Goal: Task Accomplishment & Management: Complete application form

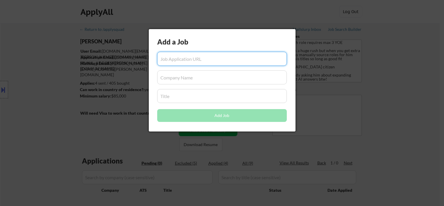
click at [228, 56] on input "input" at bounding box center [221, 59] width 129 height 14
click at [183, 59] on input "input" at bounding box center [221, 59] width 129 height 14
paste input "https://hiring.cafe/viewjob/iqkldeu8ubjouhvp"
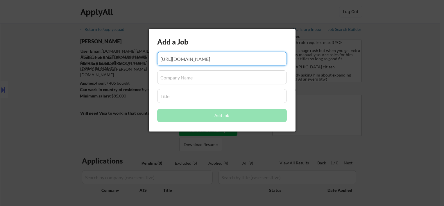
type input "https://hiring.cafe/viewjob/iqkldeu8ubjouhvp"
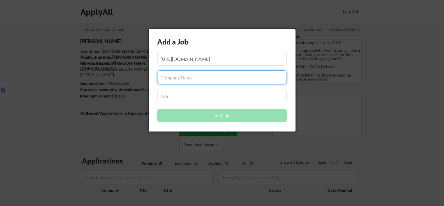
click at [216, 73] on input "input" at bounding box center [221, 77] width 129 height 14
click at [205, 80] on input "input" at bounding box center [221, 77] width 129 height 14
paste input "COMPANY NAME: Navy Federal Financial Group"
click at [200, 76] on input "input" at bounding box center [221, 77] width 129 height 14
click at [233, 76] on input "input" at bounding box center [221, 77] width 129 height 14
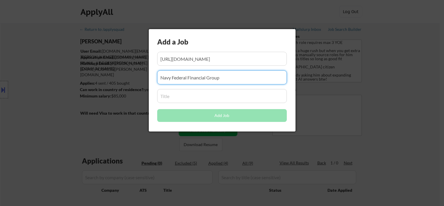
type input "Navy Federal Financial Group"
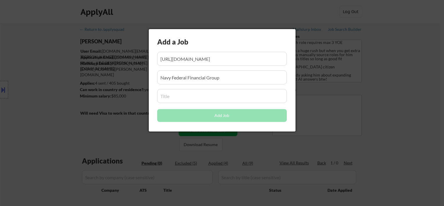
click at [174, 95] on input "input" at bounding box center [221, 96] width 129 height 14
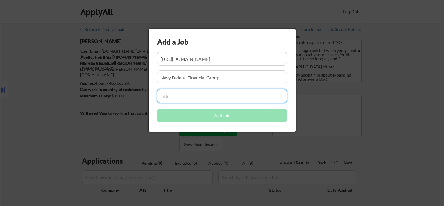
paste input "TITLE: Summer Associate Internship (Penetration Tester)"
click at [175, 98] on input "input" at bounding box center [221, 96] width 129 height 14
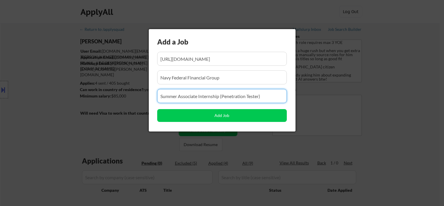
type input "Summer Associate Internship (Penetration Tester)"
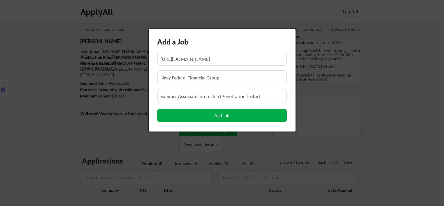
click at [214, 115] on button "Add Job" at bounding box center [221, 115] width 129 height 13
select select ""pending""
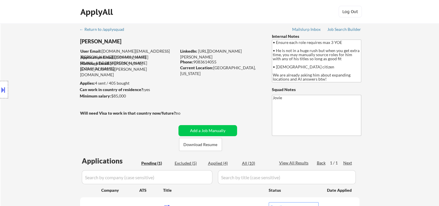
scroll to position [97, 0]
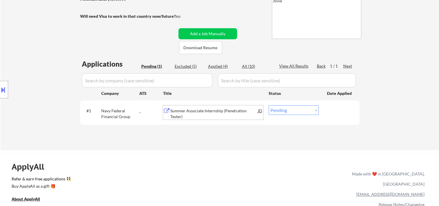
click at [206, 110] on div "Summer Associate Internship (Penetration Tester)" at bounding box center [214, 113] width 88 height 11
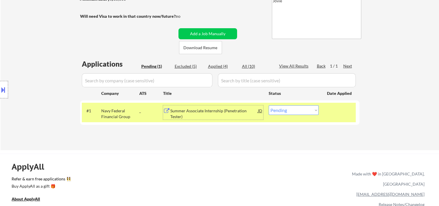
scroll to position [0, 0]
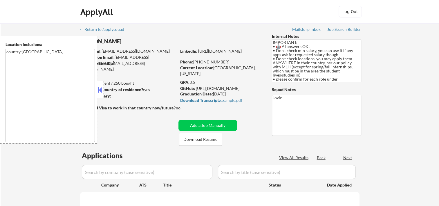
click at [100, 92] on button at bounding box center [100, 89] width 6 height 9
select select ""pending""
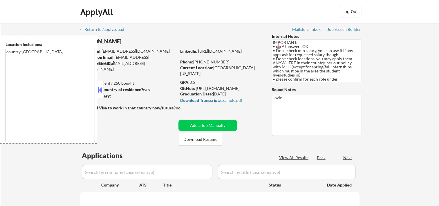
select select ""pending""
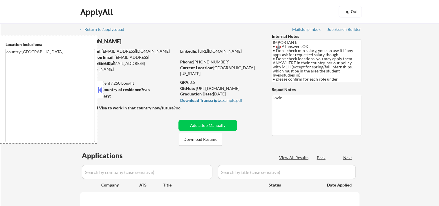
select select ""pending""
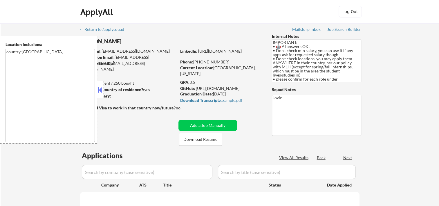
select select ""pending""
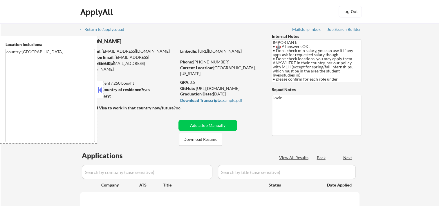
select select ""pending""
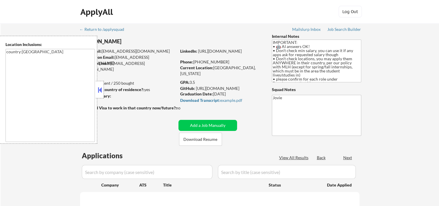
select select ""pending""
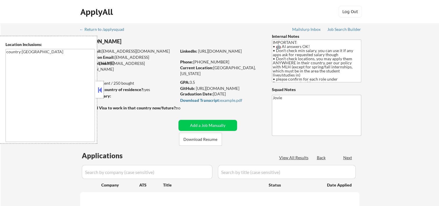
select select ""pending""
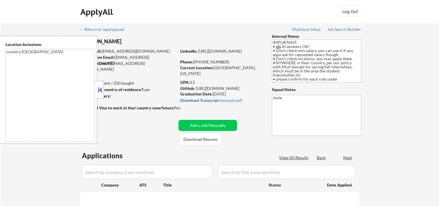
select select ""pending""
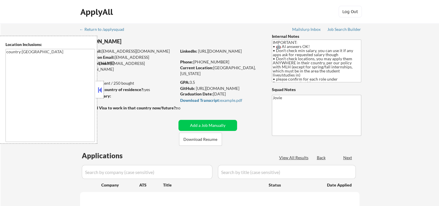
select select ""pending""
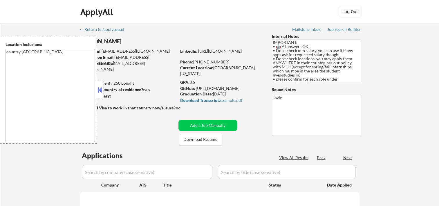
select select ""pending""
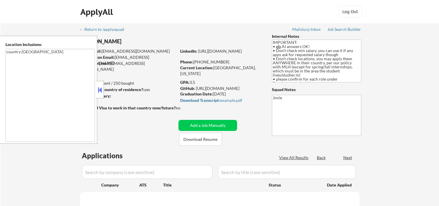
select select ""pending""
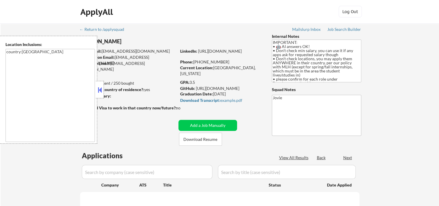
select select ""pending""
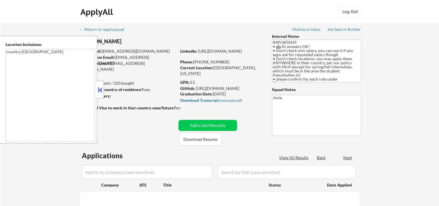
select select ""pending""
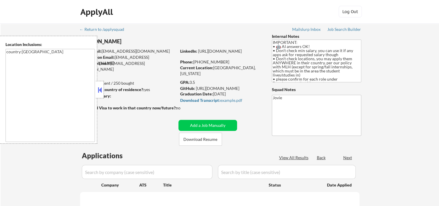
select select ""pending""
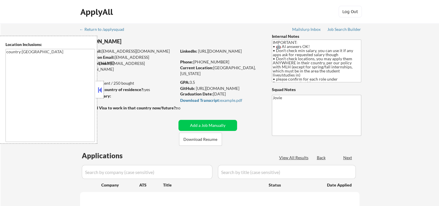
select select ""pending""
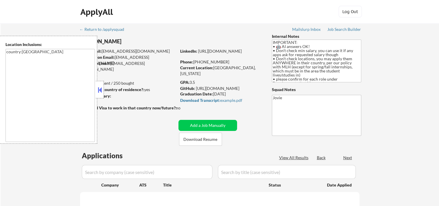
select select ""pending""
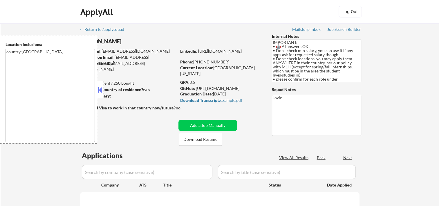
select select ""pending""
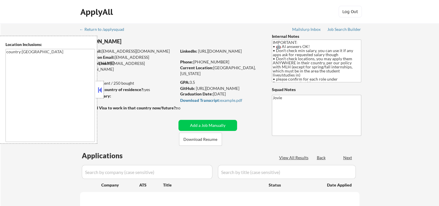
select select ""pending""
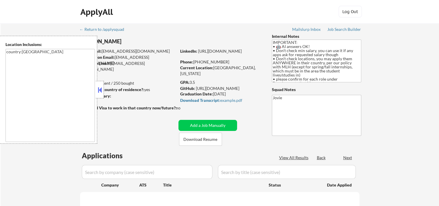
select select ""pending""
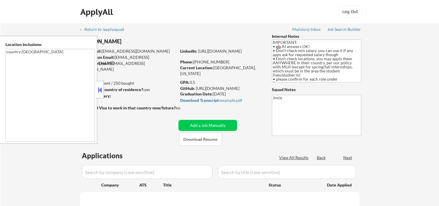
select select ""pending""
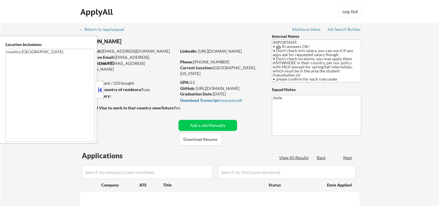
select select ""pending""
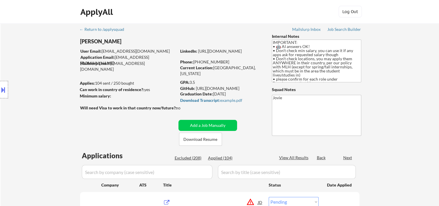
click at [100, 88] on div "Location Inclusions: country:[GEOGRAPHIC_DATA]" at bounding box center [52, 90] width 104 height 108
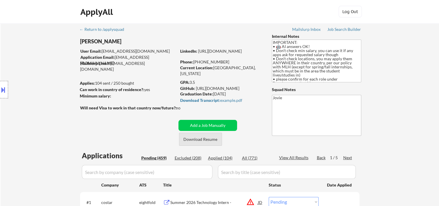
click at [206, 139] on button "Download Resume" at bounding box center [200, 138] width 43 height 13
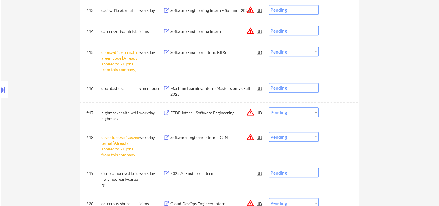
scroll to position [387, 0]
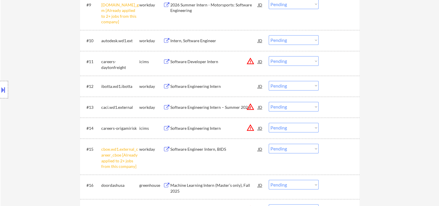
click at [328, 84] on div at bounding box center [340, 86] width 26 height 10
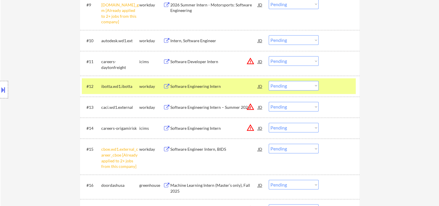
click at [205, 89] on div "Software Engineering Intern" at bounding box center [214, 86] width 88 height 6
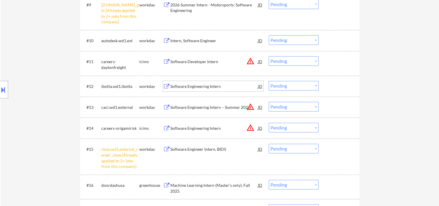
drag, startPoint x: 338, startPoint y: 86, endPoint x: 249, endPoint y: 53, distance: 95.5
click at [336, 87] on div at bounding box center [340, 86] width 26 height 10
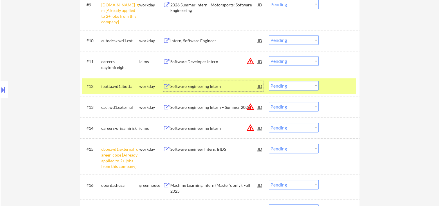
click at [180, 82] on div "Software Engineering Intern" at bounding box center [214, 86] width 88 height 10
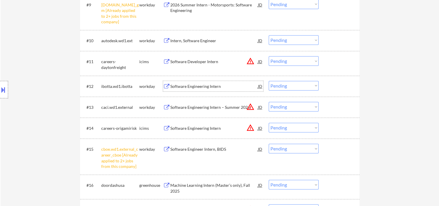
click at [6, 89] on button at bounding box center [3, 90] width 6 height 10
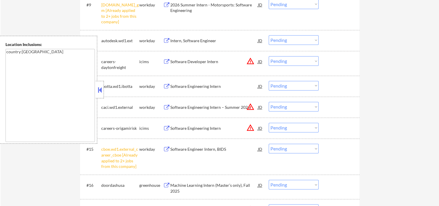
click at [98, 91] on button at bounding box center [100, 89] width 6 height 9
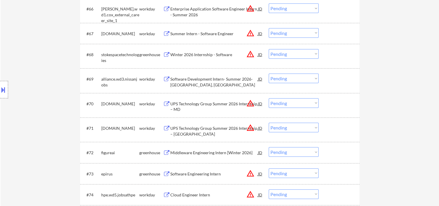
scroll to position [370, 0]
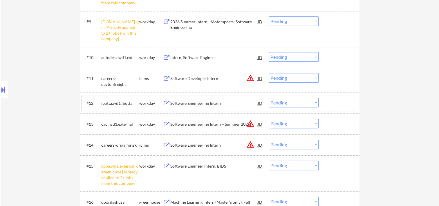
drag, startPoint x: 332, startPoint y: 96, endPoint x: 326, endPoint y: 101, distance: 7.4
click at [332, 97] on div "#12 ibotta.wd1.ibotta workday Software Engineering Intern JD Choose an option..…" at bounding box center [219, 103] width 274 height 16
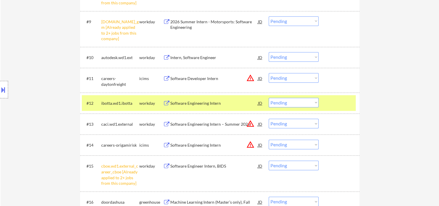
click at [317, 103] on select "Choose an option... Pending Applied Excluded (Questions) Excluded (Expired) Exc…" at bounding box center [294, 103] width 50 height 10
click at [269, 98] on select "Choose an option... Pending Applied Excluded (Questions) Excluded (Expired) Exc…" at bounding box center [294, 103] width 50 height 10
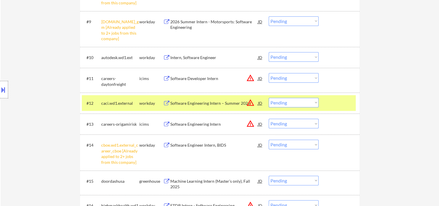
click at [334, 102] on div at bounding box center [340, 103] width 26 height 10
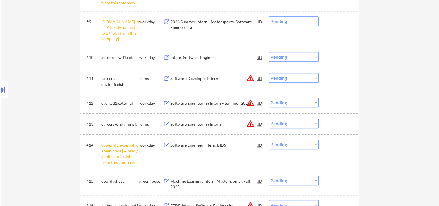
click at [345, 110] on div "#12 caci.wd1.external workday Software Engineering Intern – Summer 2026 JD warn…" at bounding box center [220, 102] width 280 height 21
click at [334, 105] on div at bounding box center [340, 103] width 26 height 10
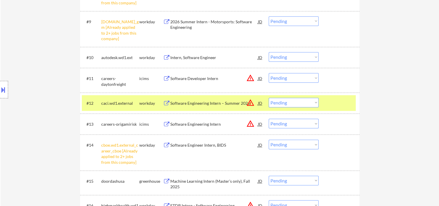
click at [222, 104] on div "Software Engineering Intern – Summer 2026" at bounding box center [214, 103] width 88 height 6
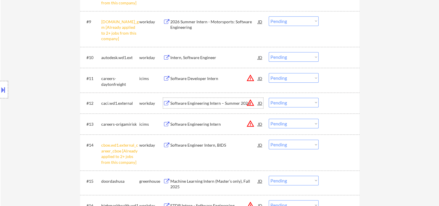
click at [332, 105] on div at bounding box center [340, 103] width 26 height 10
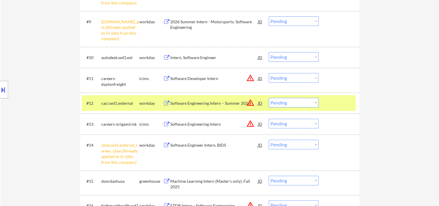
click at [310, 104] on select "Choose an option... Pending Applied Excluded (Questions) Excluded (Expired) Exc…" at bounding box center [294, 103] width 50 height 10
click at [269, 98] on select "Choose an option... Pending Applied Excluded (Questions) Excluded (Expired) Exc…" at bounding box center [294, 103] width 50 height 10
select select ""pending""
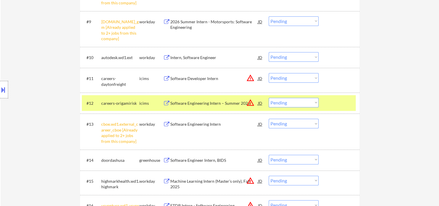
click at [327, 103] on div "#12 careers-origamirisk icims Software Engineering Intern – Summer 2026 JD warn…" at bounding box center [219, 103] width 274 height 16
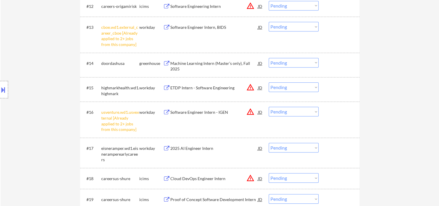
scroll to position [564, 0]
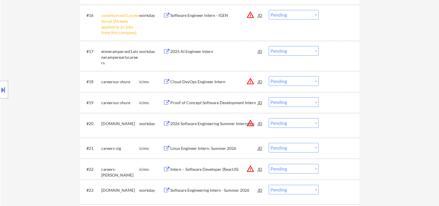
click at [348, 51] on div at bounding box center [340, 51] width 26 height 10
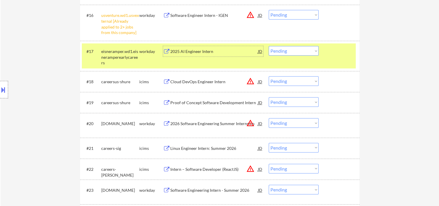
click at [251, 52] on div "2025 AI Engineer Intern" at bounding box center [214, 51] width 88 height 6
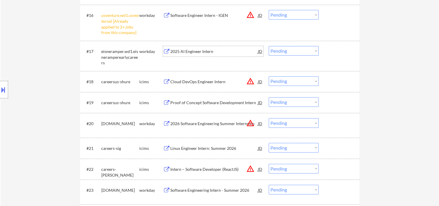
click at [334, 56] on div at bounding box center [340, 51] width 26 height 10
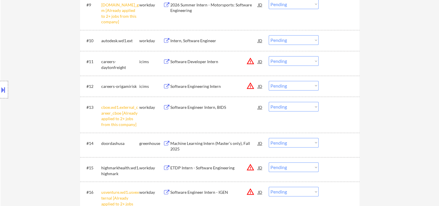
scroll to position [484, 0]
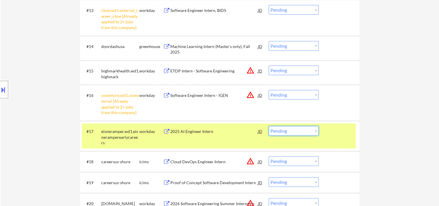
click at [315, 131] on select "Choose an option... Pending Applied Excluded (Questions) Excluded (Expired) Exc…" at bounding box center [294, 131] width 50 height 10
click at [269, 126] on select "Choose an option... Pending Applied Excluded (Questions) Excluded (Expired) Exc…" at bounding box center [294, 131] width 50 height 10
select select ""pending""
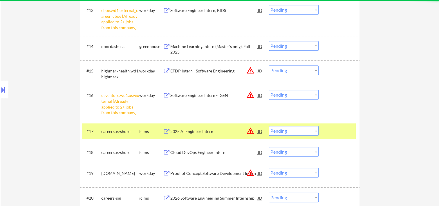
click at [343, 133] on div at bounding box center [340, 131] width 26 height 10
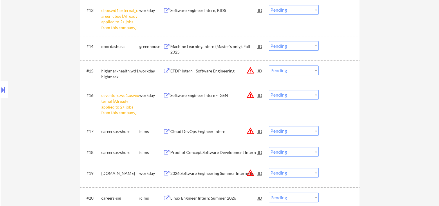
drag, startPoint x: 335, startPoint y: 69, endPoint x: 274, endPoint y: 84, distance: 63.0
click at [335, 68] on div at bounding box center [340, 70] width 26 height 10
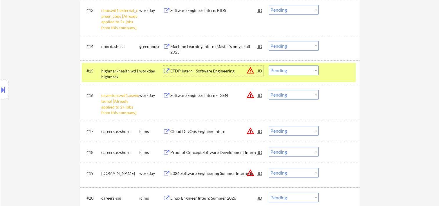
click at [232, 69] on div "ETDP Intern - Software Engineering" at bounding box center [214, 71] width 88 height 6
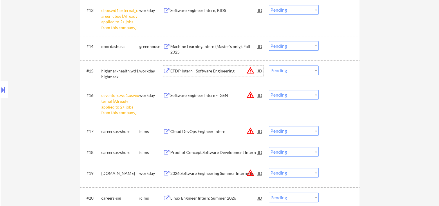
click at [334, 73] on div at bounding box center [340, 70] width 26 height 10
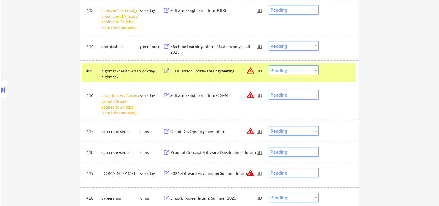
click at [316, 71] on select "Choose an option... Pending Applied Excluded (Questions) Excluded (Expired) Exc…" at bounding box center [294, 70] width 50 height 10
click at [269, 65] on select "Choose an option... Pending Applied Excluded (Questions) Excluded (Expired) Exc…" at bounding box center [294, 70] width 50 height 10
select select ""pending""
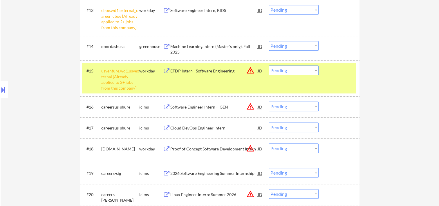
click at [331, 70] on div at bounding box center [340, 70] width 26 height 10
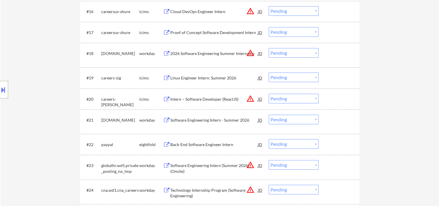
scroll to position [581, 0]
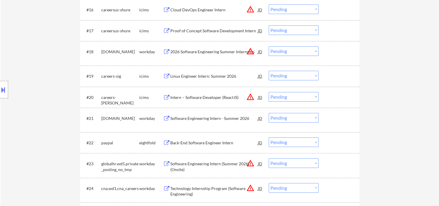
click at [344, 54] on div at bounding box center [340, 51] width 26 height 10
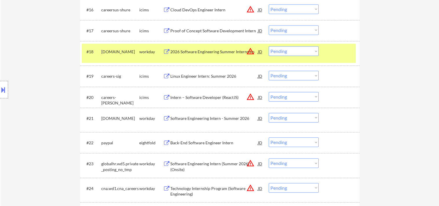
click at [193, 53] on div "2026 Software Engineering Summer Internship" at bounding box center [214, 52] width 88 height 6
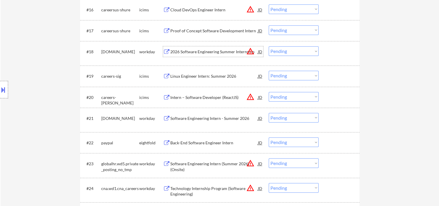
click at [331, 58] on div "#18 [DOMAIN_NAME] workday 2026 Software Engineering Summer Internship JD warnin…" at bounding box center [219, 53] width 274 height 19
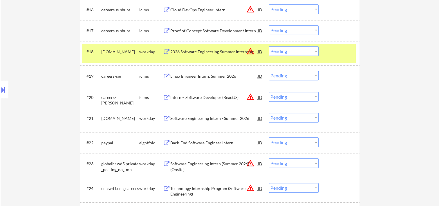
click at [260, 53] on div "JD" at bounding box center [261, 51] width 6 height 10
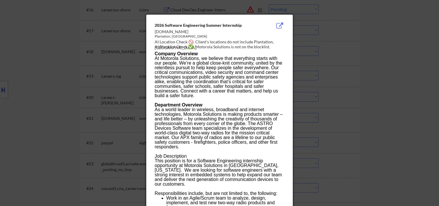
click at [157, 30] on div "[DOMAIN_NAME]" at bounding box center [205, 32] width 100 height 6
drag, startPoint x: 155, startPoint y: 30, endPoint x: 212, endPoint y: 33, distance: 57.6
click at [212, 33] on div "[DOMAIN_NAME]" at bounding box center [205, 32] width 100 height 6
copy div "[DOMAIN_NAME]"
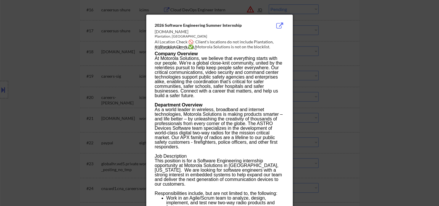
drag, startPoint x: 391, startPoint y: 24, endPoint x: 381, endPoint y: 48, distance: 26.0
click at [391, 24] on div at bounding box center [219, 103] width 439 height 206
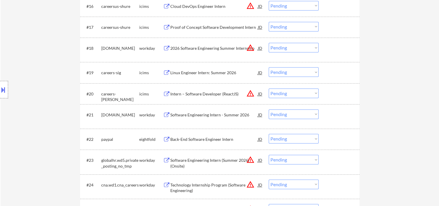
scroll to position [484, 0]
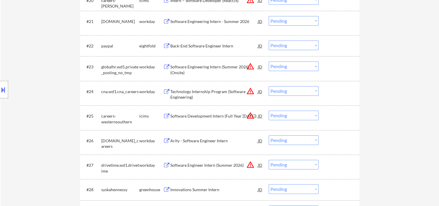
scroll to position [581, 0]
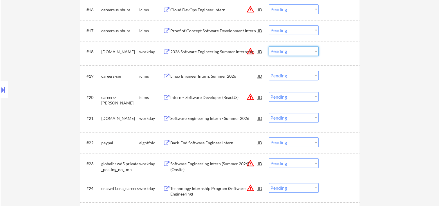
click at [309, 52] on select "Choose an option... Pending Applied Excluded (Questions) Excluded (Expired) Exc…" at bounding box center [294, 51] width 50 height 10
click at [269, 46] on select "Choose an option... Pending Applied Excluded (Questions) Excluded (Expired) Exc…" at bounding box center [294, 51] width 50 height 10
select select ""pending""
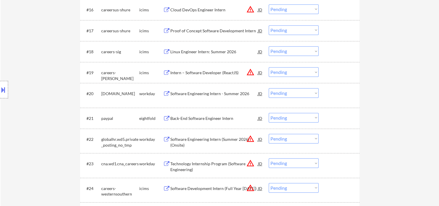
click at [178, 93] on div "Software Engineering Intern - Summer 2026" at bounding box center [214, 94] width 88 height 6
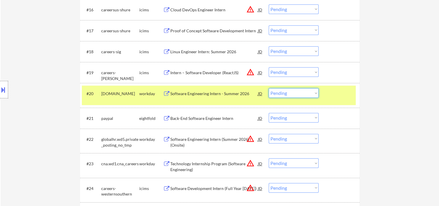
click at [311, 89] on select "Choose an option... Pending Applied Excluded (Questions) Excluded (Expired) Exc…" at bounding box center [294, 93] width 50 height 10
click at [269, 88] on select "Choose an option... Pending Applied Excluded (Questions) Excluded (Expired) Exc…" at bounding box center [294, 93] width 50 height 10
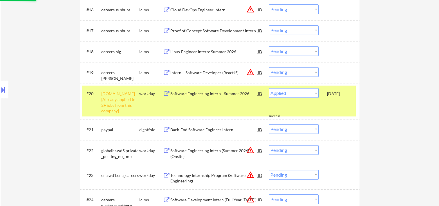
select select ""pending""
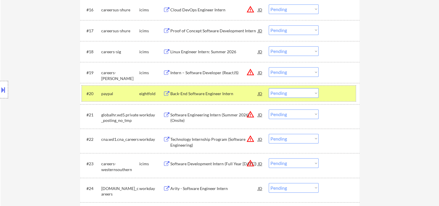
click at [322, 91] on div "#20 paypal eightfold Back-End Software Engineer Intern JD warning_amber Choose …" at bounding box center [219, 93] width 274 height 16
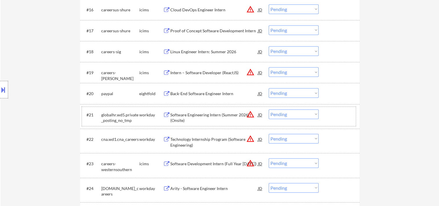
click at [334, 117] on div at bounding box center [340, 114] width 26 height 10
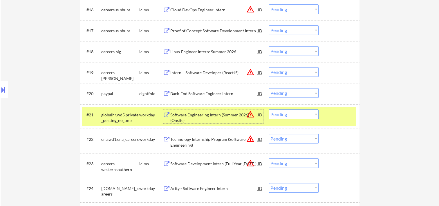
click at [225, 113] on div "Software Engineering Intern (Summer 2026) (Onsite)" at bounding box center [214, 117] width 88 height 11
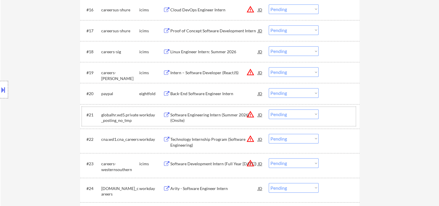
click at [326, 110] on div "#21 globalhr.wd5.private_posting_no_tmp workday Software Engineering Intern (Su…" at bounding box center [219, 116] width 274 height 19
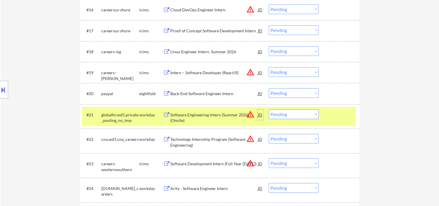
click at [260, 115] on div "JD" at bounding box center [261, 114] width 6 height 10
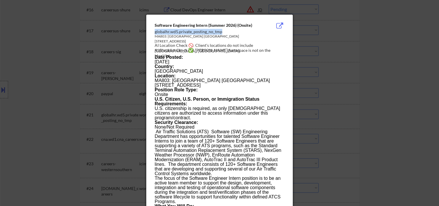
drag, startPoint x: 154, startPoint y: 32, endPoint x: 222, endPoint y: 33, distance: 67.7
click at [222, 33] on div "globalhr.wd5.private_posting_no_tmp" at bounding box center [205, 32] width 100 height 6
copy div "globalhr.wd5.private_posting_no_tmp"
click at [391, 65] on div at bounding box center [219, 103] width 439 height 206
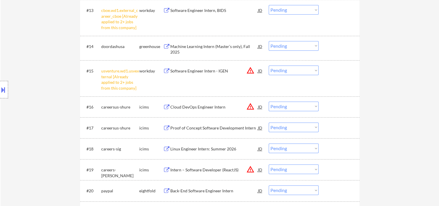
scroll to position [592, 0]
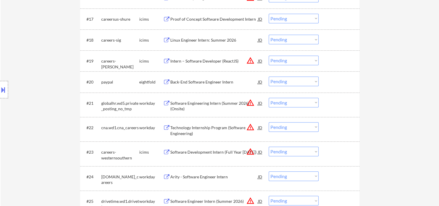
click at [324, 102] on div "#21 globalhr.wd5.private_posting_no_tmp workday Software Engineering Intern (Su…" at bounding box center [219, 104] width 274 height 19
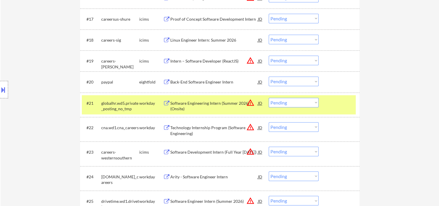
click at [315, 103] on select "Choose an option... Pending Applied Excluded (Questions) Excluded (Expired) Exc…" at bounding box center [294, 103] width 50 height 10
click at [269, 98] on select "Choose an option... Pending Applied Excluded (Questions) Excluded (Expired) Exc…" at bounding box center [294, 103] width 50 height 10
select select ""pending""
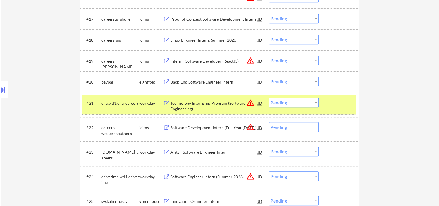
click at [323, 106] on div "#21 cna.wd1.cna_careers workday Technology Internship Program (Software Enginee…" at bounding box center [219, 104] width 274 height 19
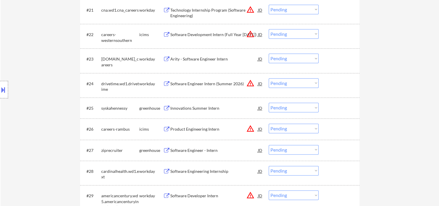
scroll to position [713, 0]
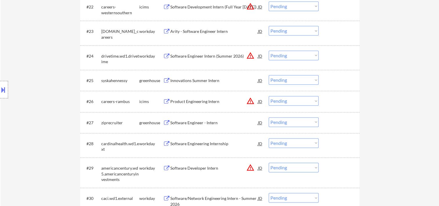
click at [330, 87] on div "#25 syskahennessy greenhouse Innovations Summer Intern JD warning_amber Choose …" at bounding box center [219, 80] width 274 height 16
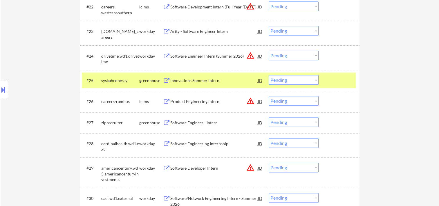
click at [218, 82] on div "Innovations Summer Intern" at bounding box center [214, 81] width 88 height 6
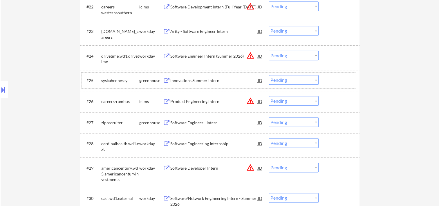
drag, startPoint x: 335, startPoint y: 84, endPoint x: 318, endPoint y: 82, distance: 17.2
click at [335, 83] on div at bounding box center [340, 80] width 26 height 10
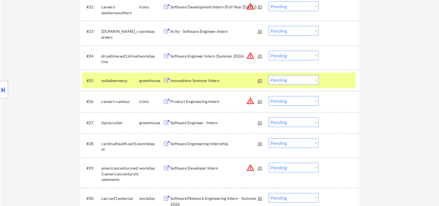
click at [314, 80] on select "Choose an option... Pending Applied Excluded (Questions) Excluded (Expired) Exc…" at bounding box center [294, 80] width 50 height 10
click at [269, 75] on select "Choose an option... Pending Applied Excluded (Questions) Excluded (Expired) Exc…" at bounding box center [294, 80] width 50 height 10
select select ""pending""
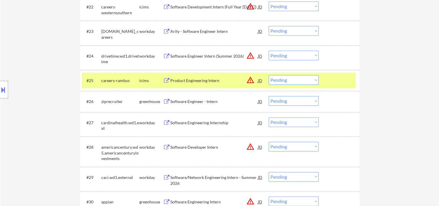
click at [329, 78] on div at bounding box center [340, 80] width 26 height 10
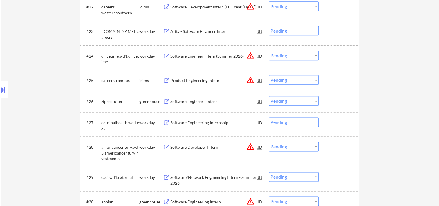
click at [344, 99] on div at bounding box center [340, 101] width 26 height 10
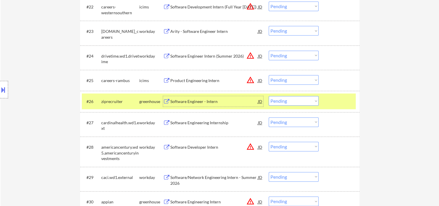
click at [204, 98] on div "Software Engineer - Intern" at bounding box center [214, 101] width 88 height 10
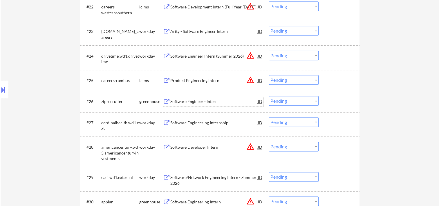
drag, startPoint x: 330, startPoint y: 96, endPoint x: 318, endPoint y: 102, distance: 13.4
click at [330, 96] on div at bounding box center [340, 101] width 26 height 10
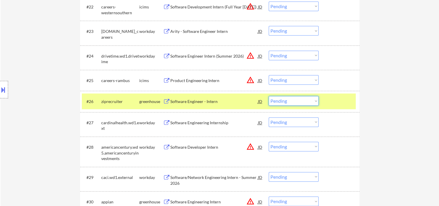
click at [312, 103] on select "Choose an option... Pending Applied Excluded (Questions) Excluded (Expired) Exc…" at bounding box center [294, 101] width 50 height 10
click at [269, 96] on select "Choose an option... Pending Applied Excluded (Questions) Excluded (Expired) Exc…" at bounding box center [294, 101] width 50 height 10
select select ""pending""
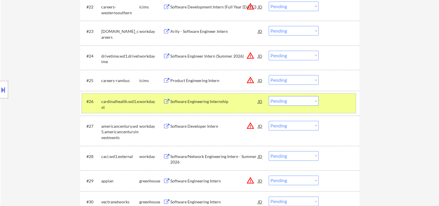
click at [325, 98] on div "#26 cardinalhealth.wd1.ext workday Software Engineering Internship JD warning_a…" at bounding box center [219, 102] width 274 height 19
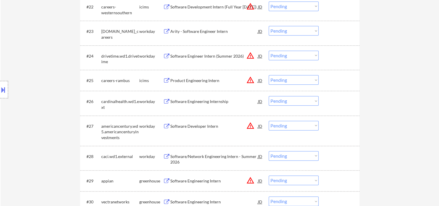
click at [347, 102] on div at bounding box center [340, 101] width 26 height 10
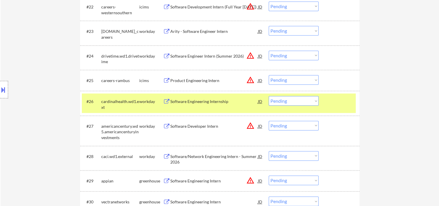
click at [212, 103] on div "Software Engineering Internship" at bounding box center [214, 101] width 88 height 6
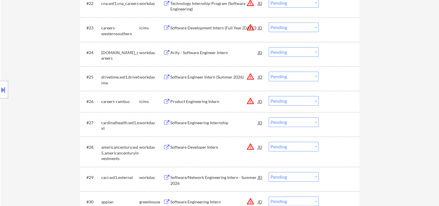
click at [198, 122] on div "Software Engineering Internship" at bounding box center [214, 123] width 88 height 6
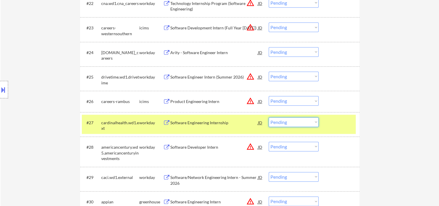
click at [310, 120] on select "Choose an option... Pending Applied Excluded (Questions) Excluded (Expired) Exc…" at bounding box center [294, 122] width 50 height 10
click at [269, 117] on select "Choose an option... Pending Applied Excluded (Questions) Excluded (Expired) Exc…" at bounding box center [294, 122] width 50 height 10
select select ""pending""
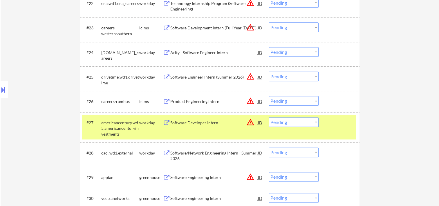
click at [327, 126] on div "#27 americancentury.wd5.americancenturyinvestments workday Software Developer I…" at bounding box center [219, 126] width 274 height 25
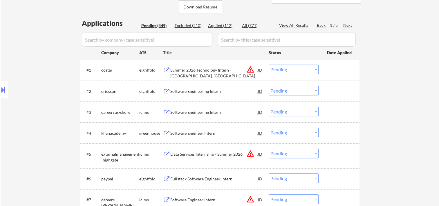
scroll to position [0, 0]
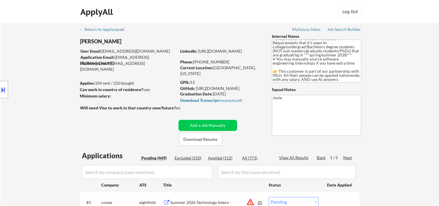
drag, startPoint x: 224, startPoint y: 156, endPoint x: 228, endPoint y: 154, distance: 3.9
click at [224, 156] on div "Applied (112)" at bounding box center [222, 158] width 29 height 6
select select ""applied""
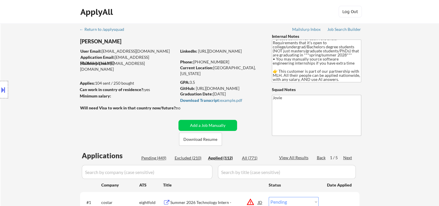
select select ""applied""
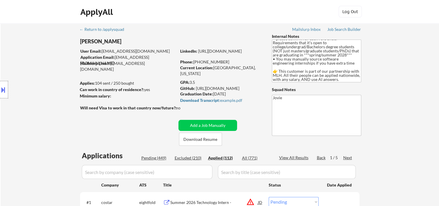
select select ""applied""
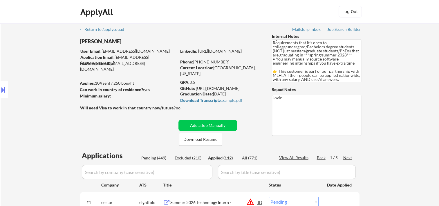
select select ""applied""
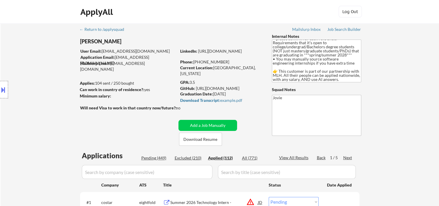
select select ""applied""
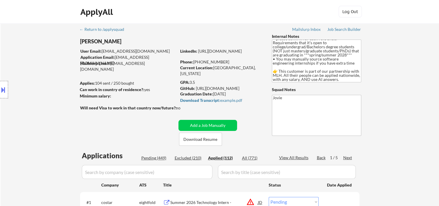
select select ""applied""
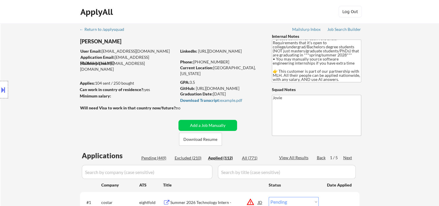
select select ""applied""
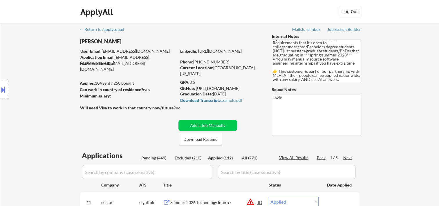
select select ""applied""
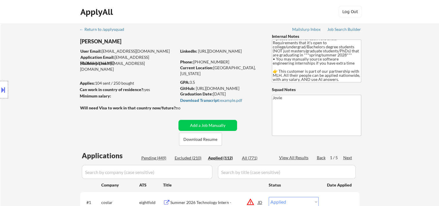
select select ""applied""
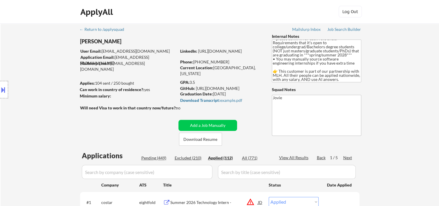
select select ""applied""
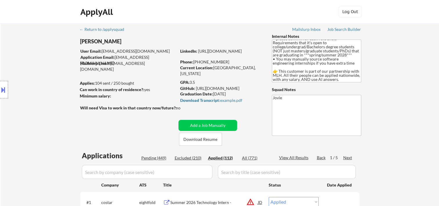
select select ""applied""
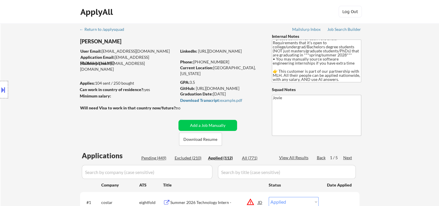
select select ""applied""
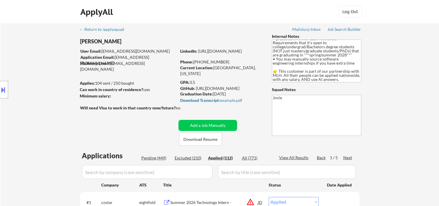
select select ""applied""
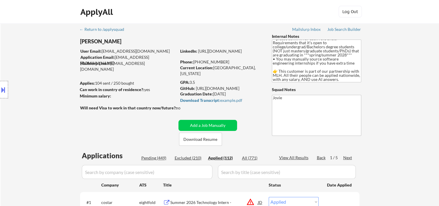
select select ""applied""
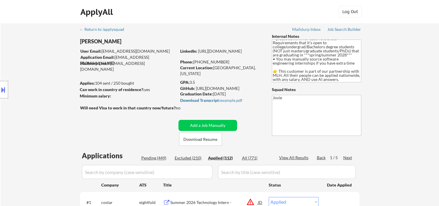
select select ""applied""
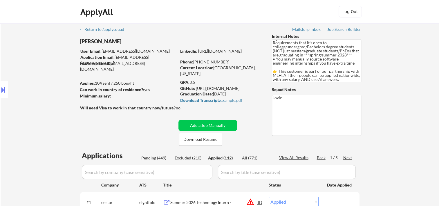
select select ""applied""
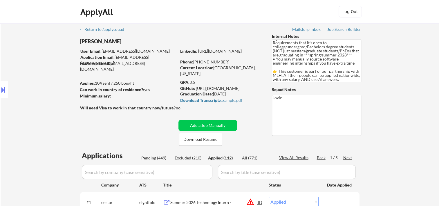
select select ""applied""
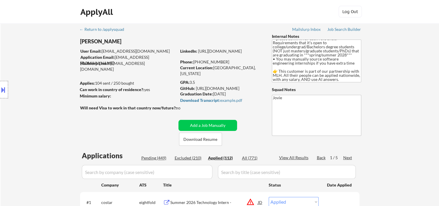
select select ""applied""
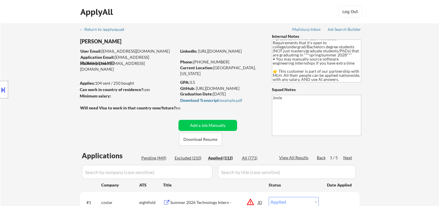
select select ""applied""
click at [148, 155] on div "Pending (449)" at bounding box center [155, 158] width 29 height 6
click at [345, 156] on div "Next" at bounding box center [347, 157] width 9 height 6
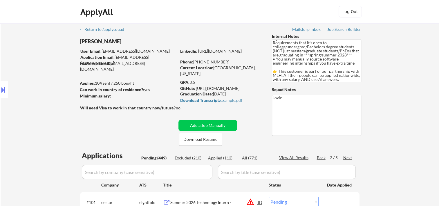
click at [345, 156] on div "Next" at bounding box center [347, 157] width 9 height 6
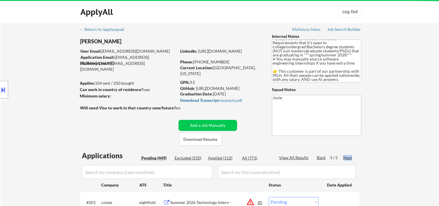
click at [345, 156] on div "Next" at bounding box center [347, 157] width 9 height 6
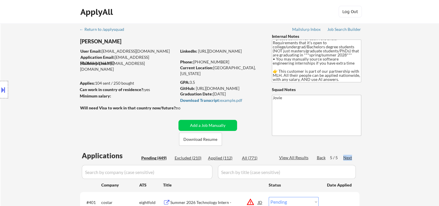
click at [345, 156] on div "Next" at bounding box center [347, 157] width 9 height 6
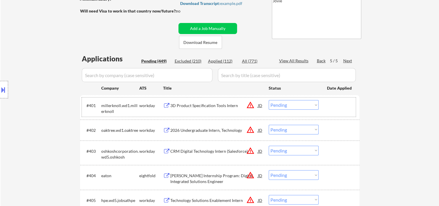
click at [342, 107] on div at bounding box center [340, 105] width 26 height 10
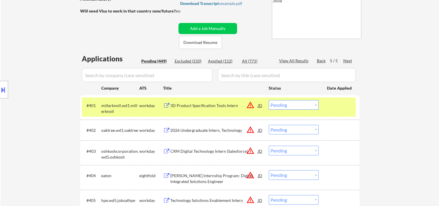
click at [195, 105] on div "3D Product Specification Tools Intern" at bounding box center [214, 105] width 88 height 6
